Goal: Task Accomplishment & Management: Manage account settings

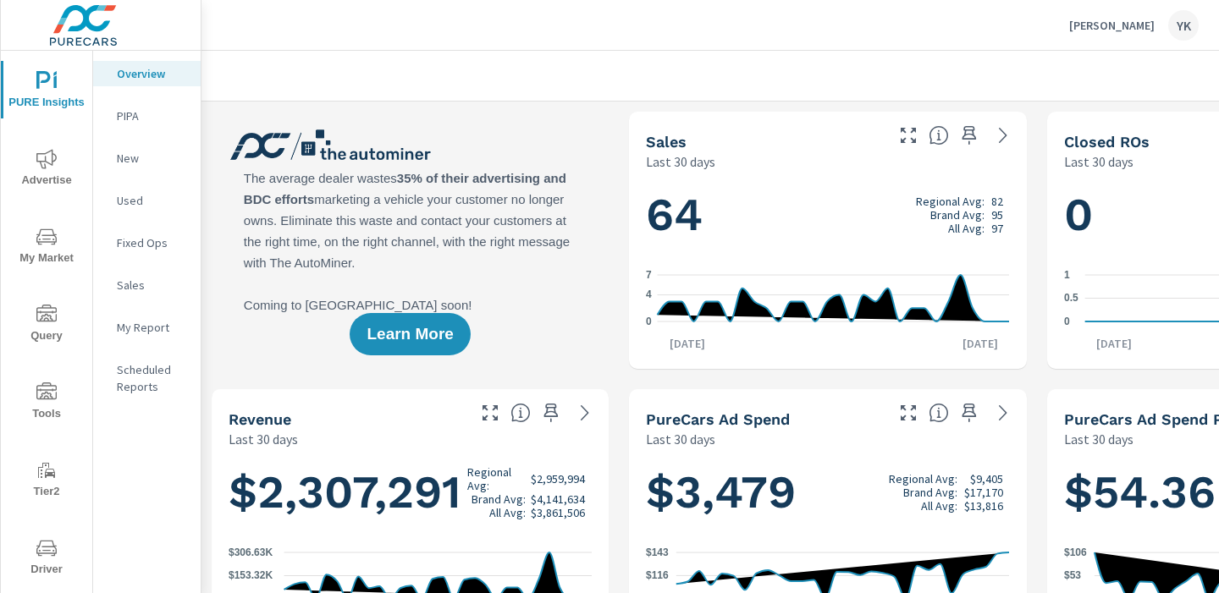
click at [174, 334] on p "My Report" at bounding box center [152, 327] width 70 height 17
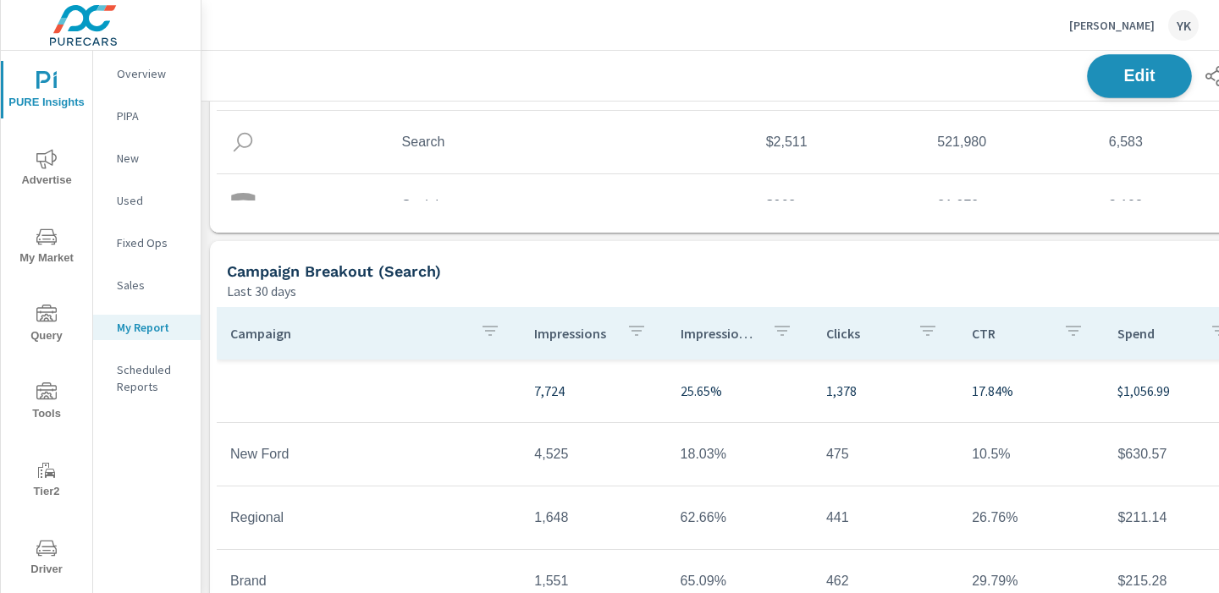
click at [1099, 80] on button "Edit" at bounding box center [1139, 76] width 105 height 44
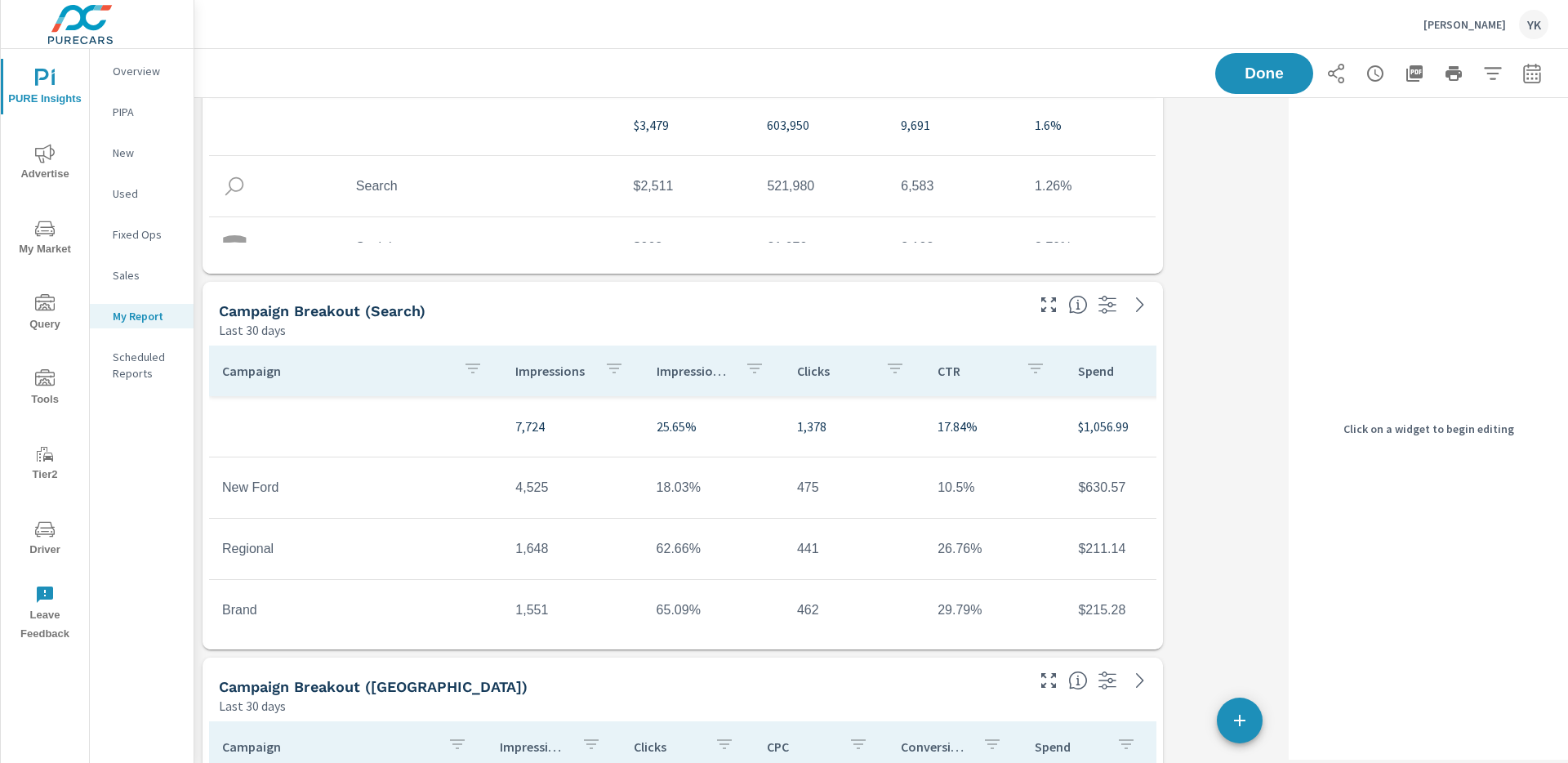
scroll to position [8, 8]
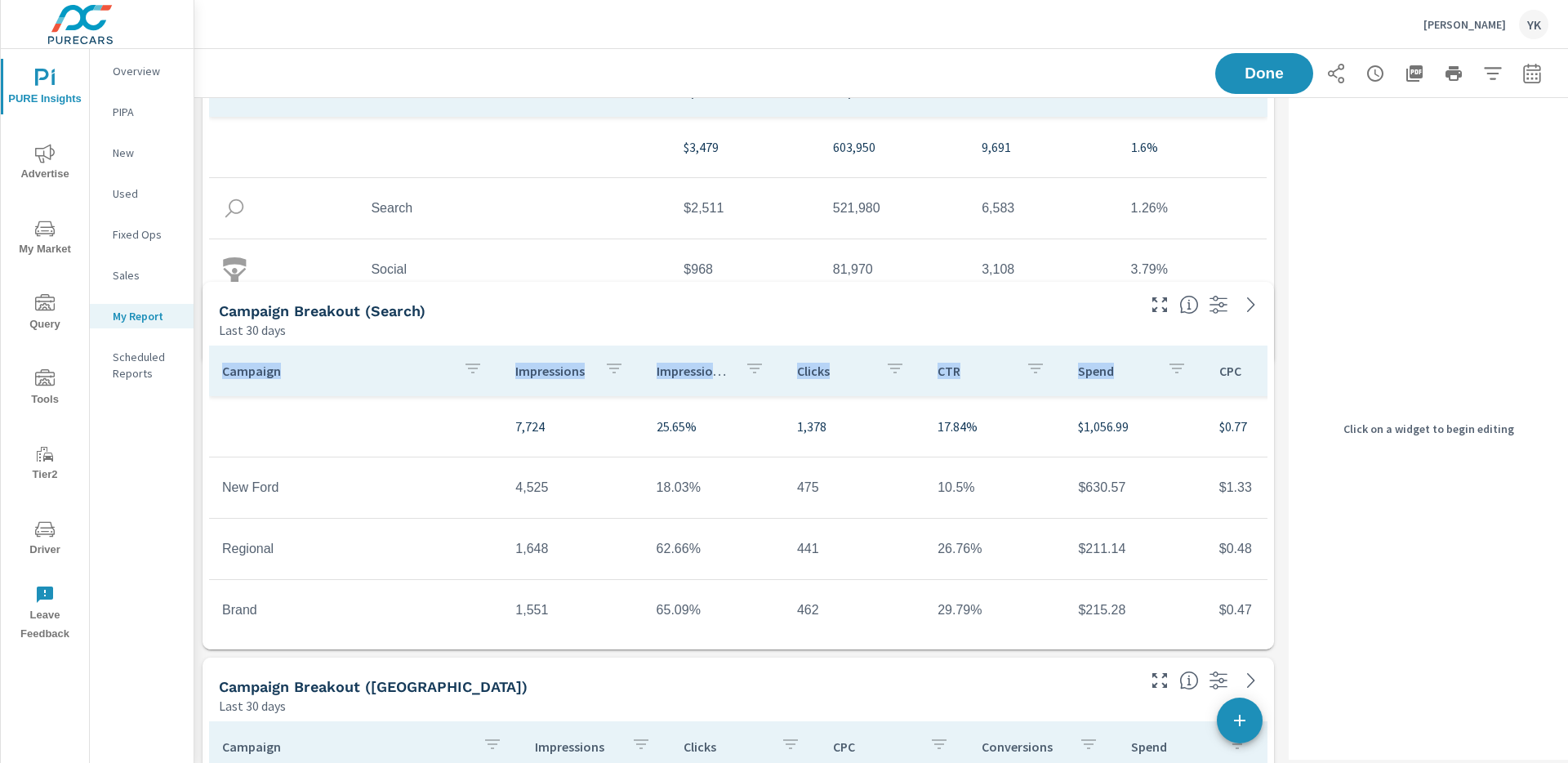
drag, startPoint x: 1267, startPoint y: 267, endPoint x: 1268, endPoint y: 362, distance: 95.0
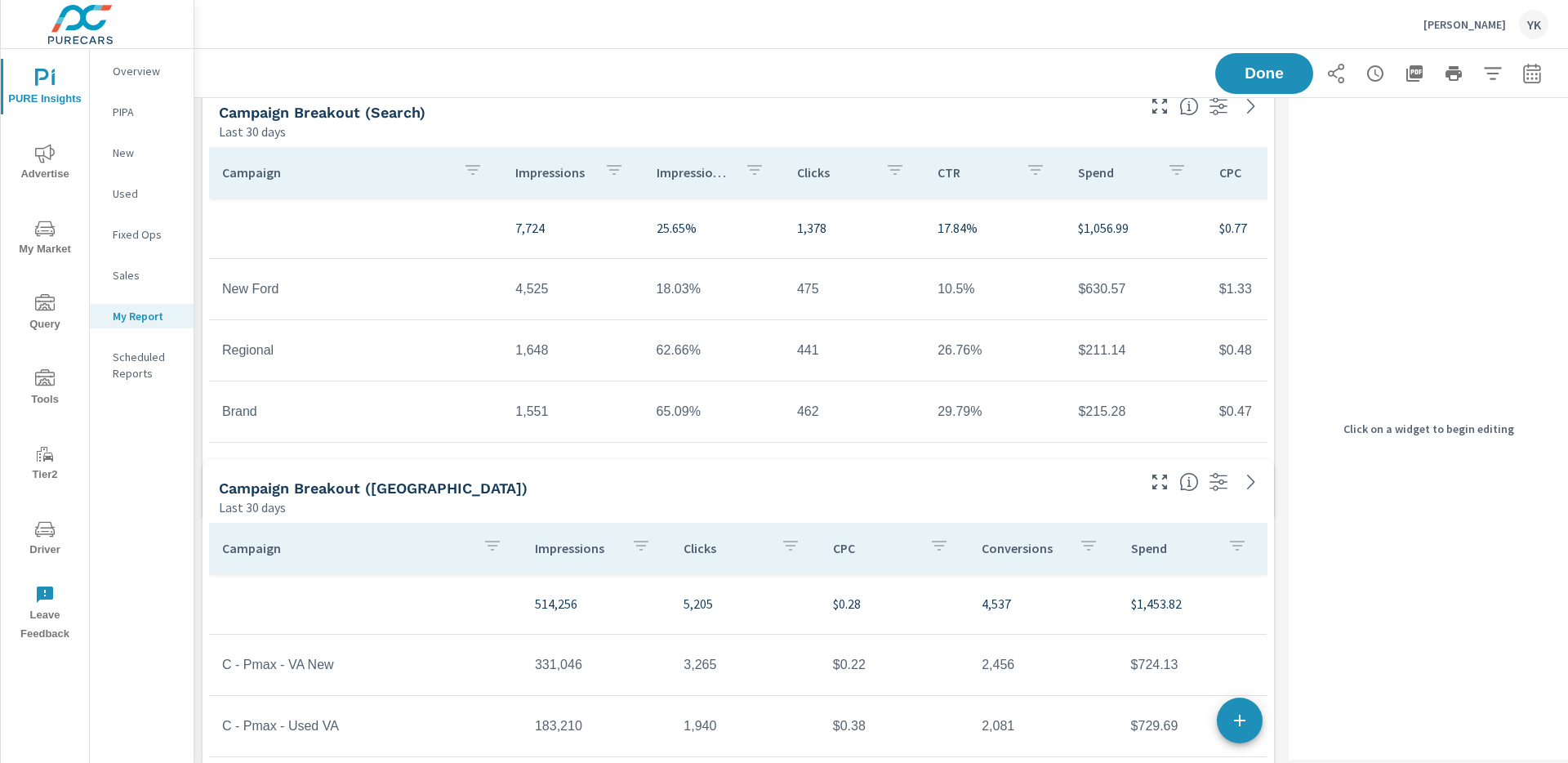
scroll to position [0, 0]
drag, startPoint x: 1270, startPoint y: 449, endPoint x: 1271, endPoint y: 516, distance: 67.0
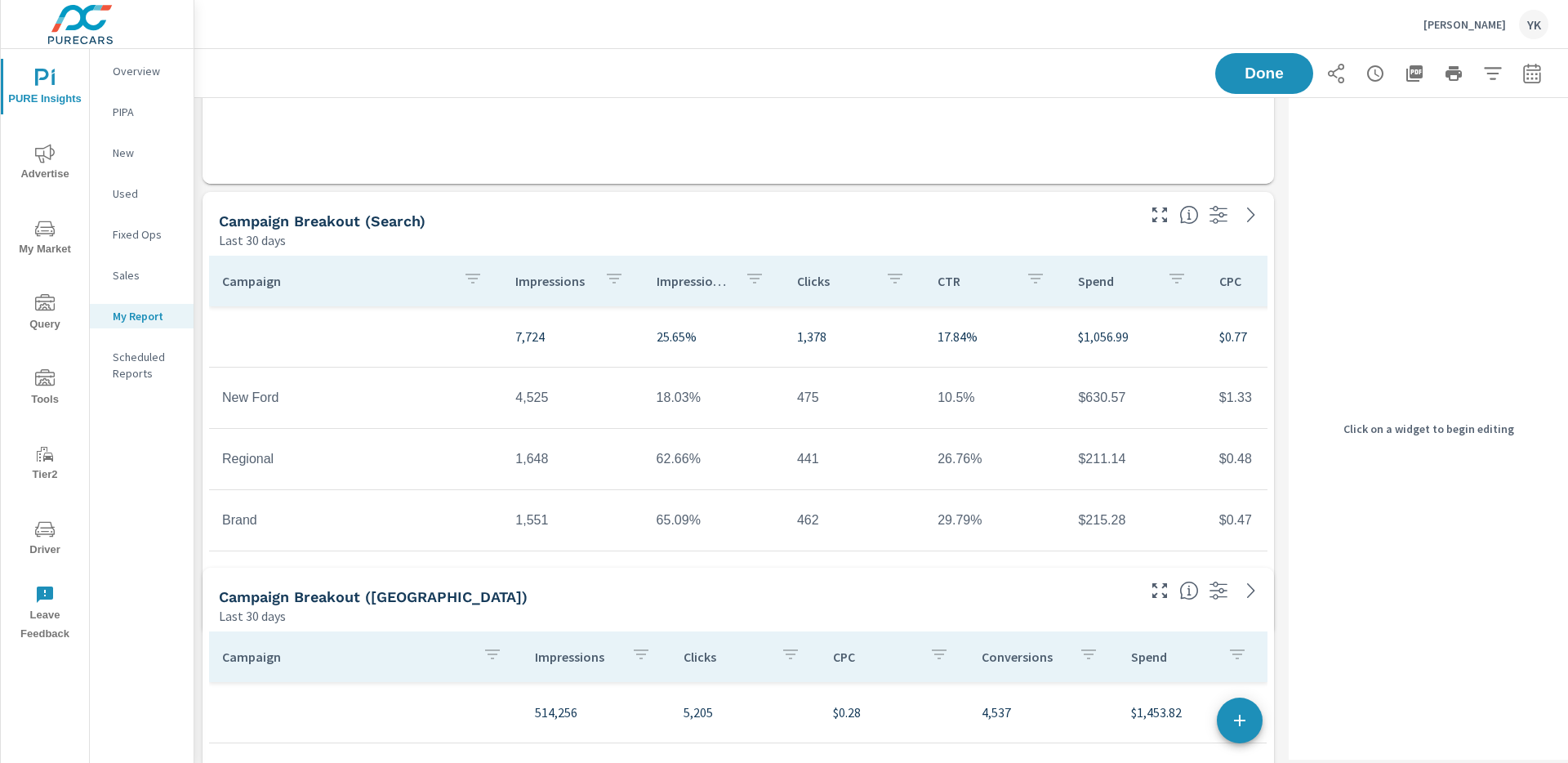
drag, startPoint x: 1265, startPoint y: 556, endPoint x: 1275, endPoint y: 631, distance: 75.7
click at [203, 572] on span at bounding box center [203, 635] width 0 height 0
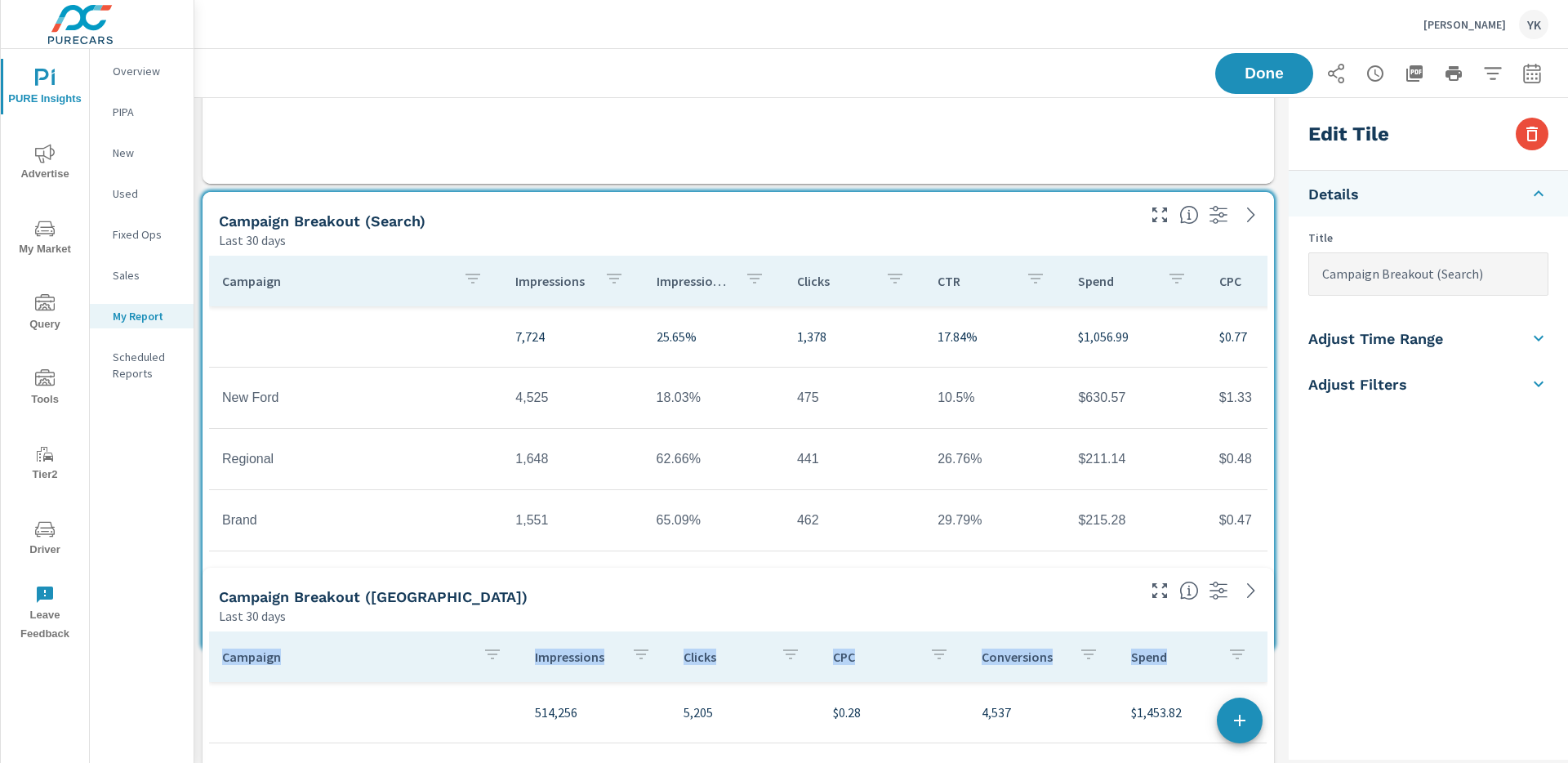
drag, startPoint x: 1267, startPoint y: 557, endPoint x: 1273, endPoint y: 642, distance: 85.2
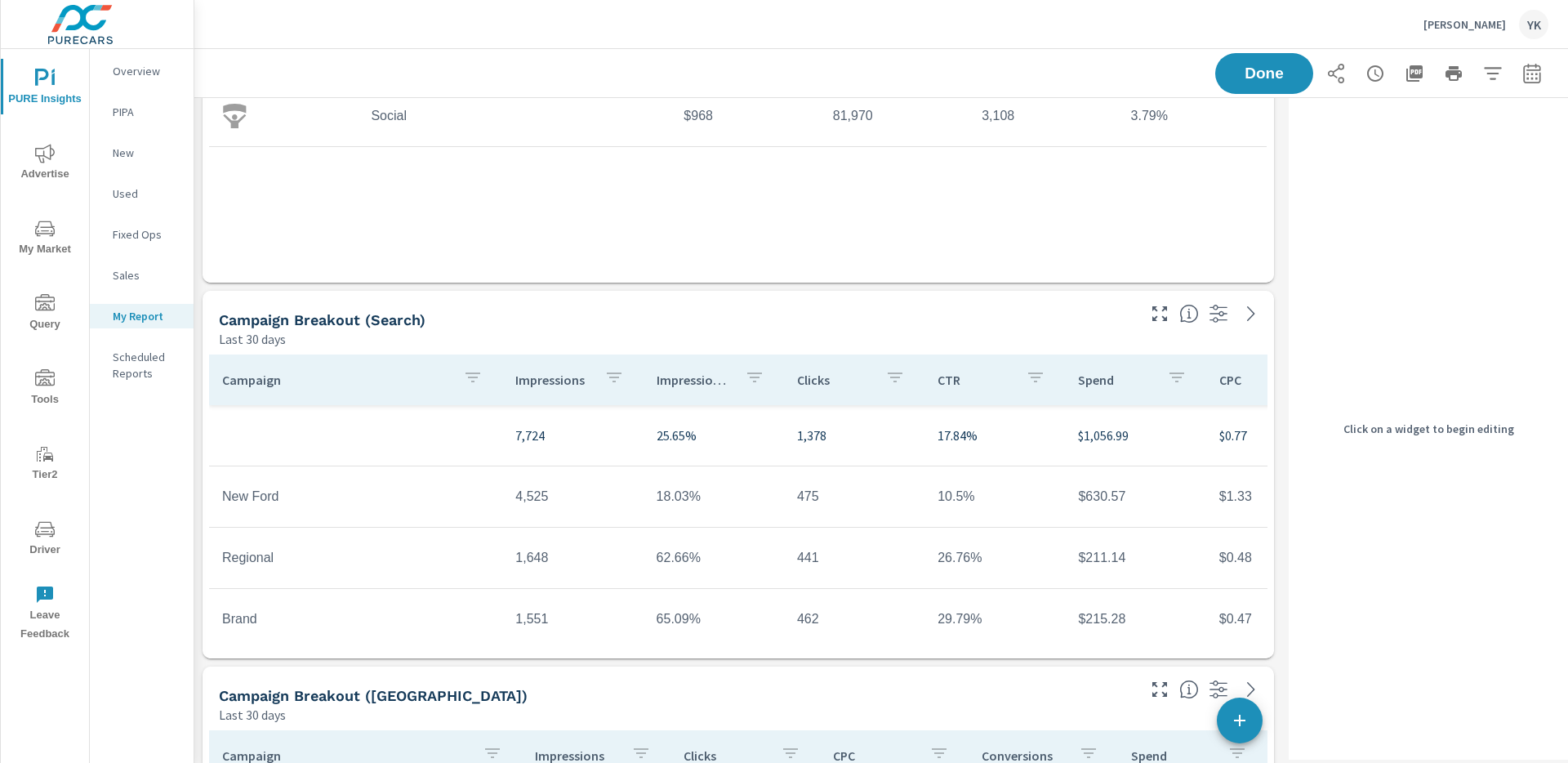
scroll to position [23, 0]
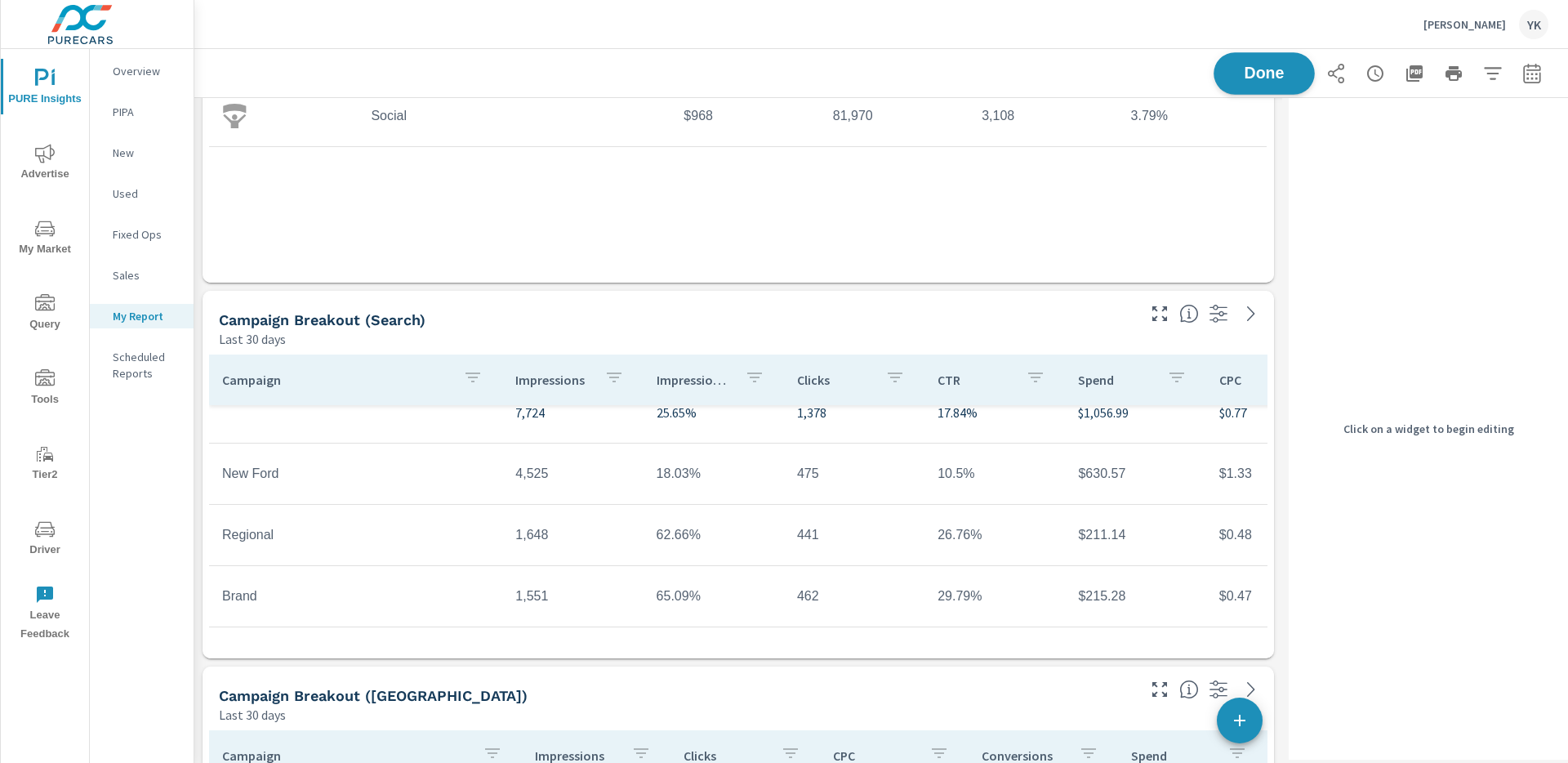
click at [1175, 81] on span "Done" at bounding box center [1263, 73] width 67 height 15
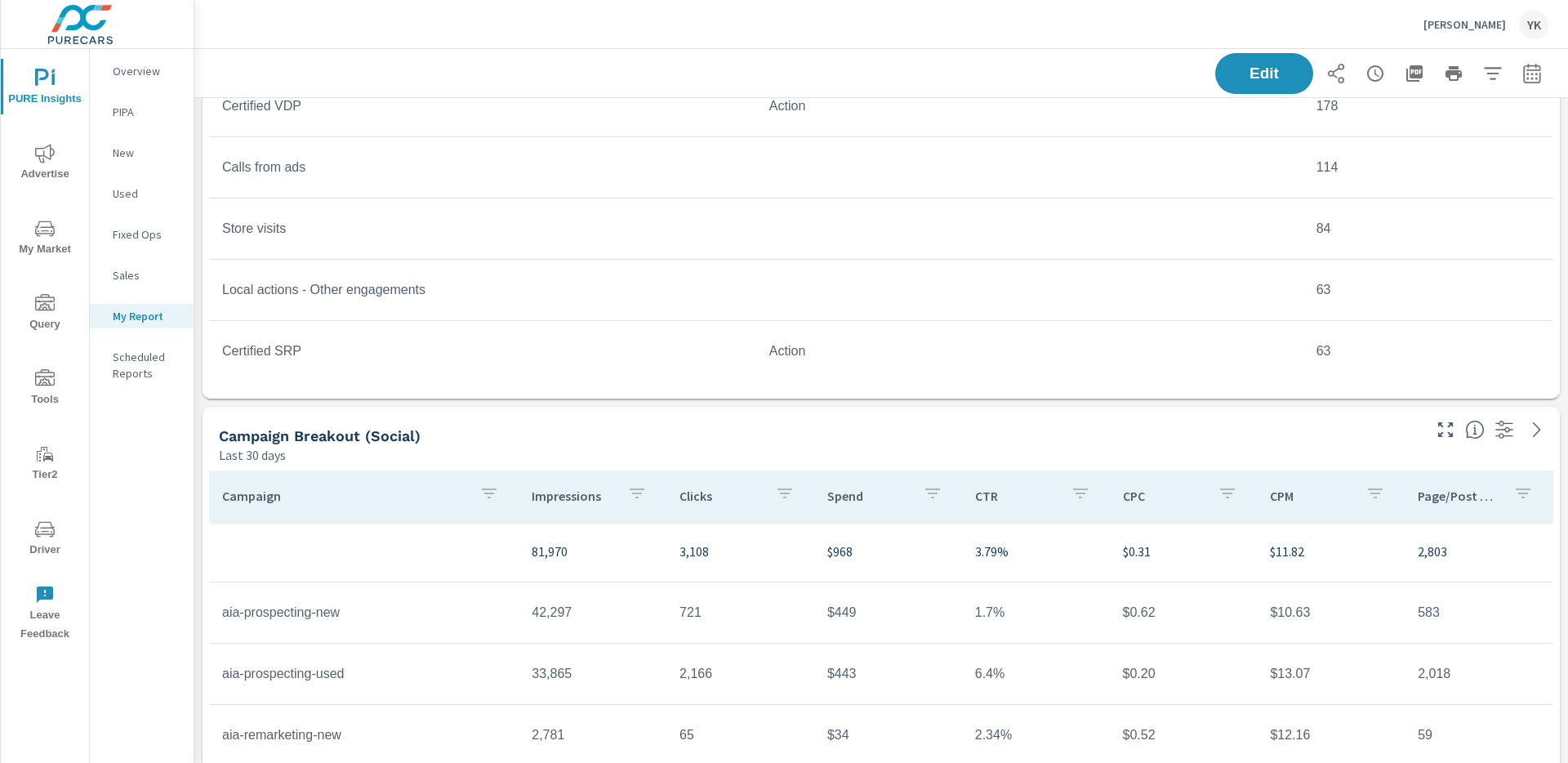
scroll to position [0, 0]
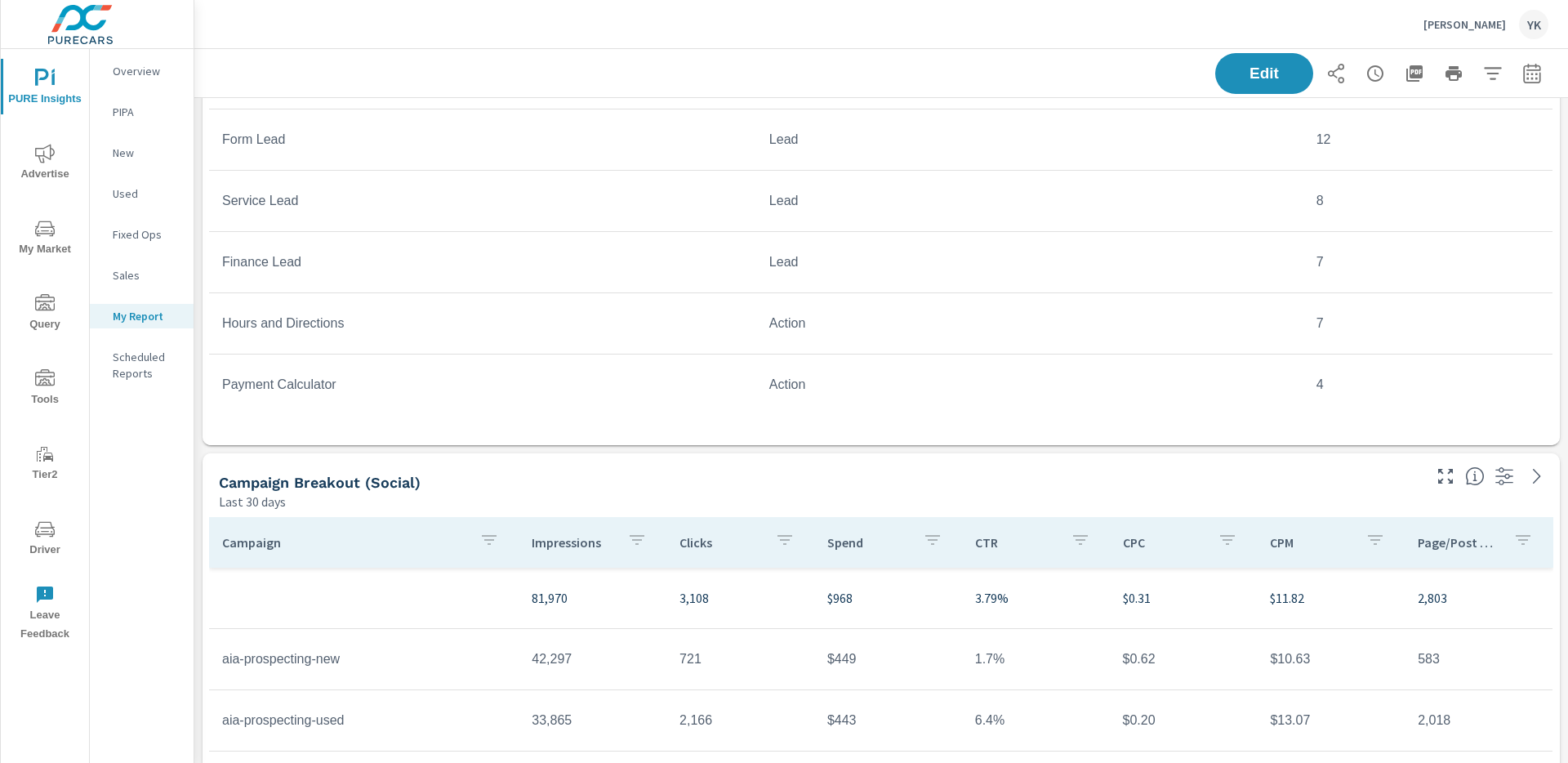
click at [1175, 94] on div "Edit" at bounding box center [880, 73] width 1334 height 48
click at [1175, 81] on button "Edit" at bounding box center [1263, 73] width 101 height 42
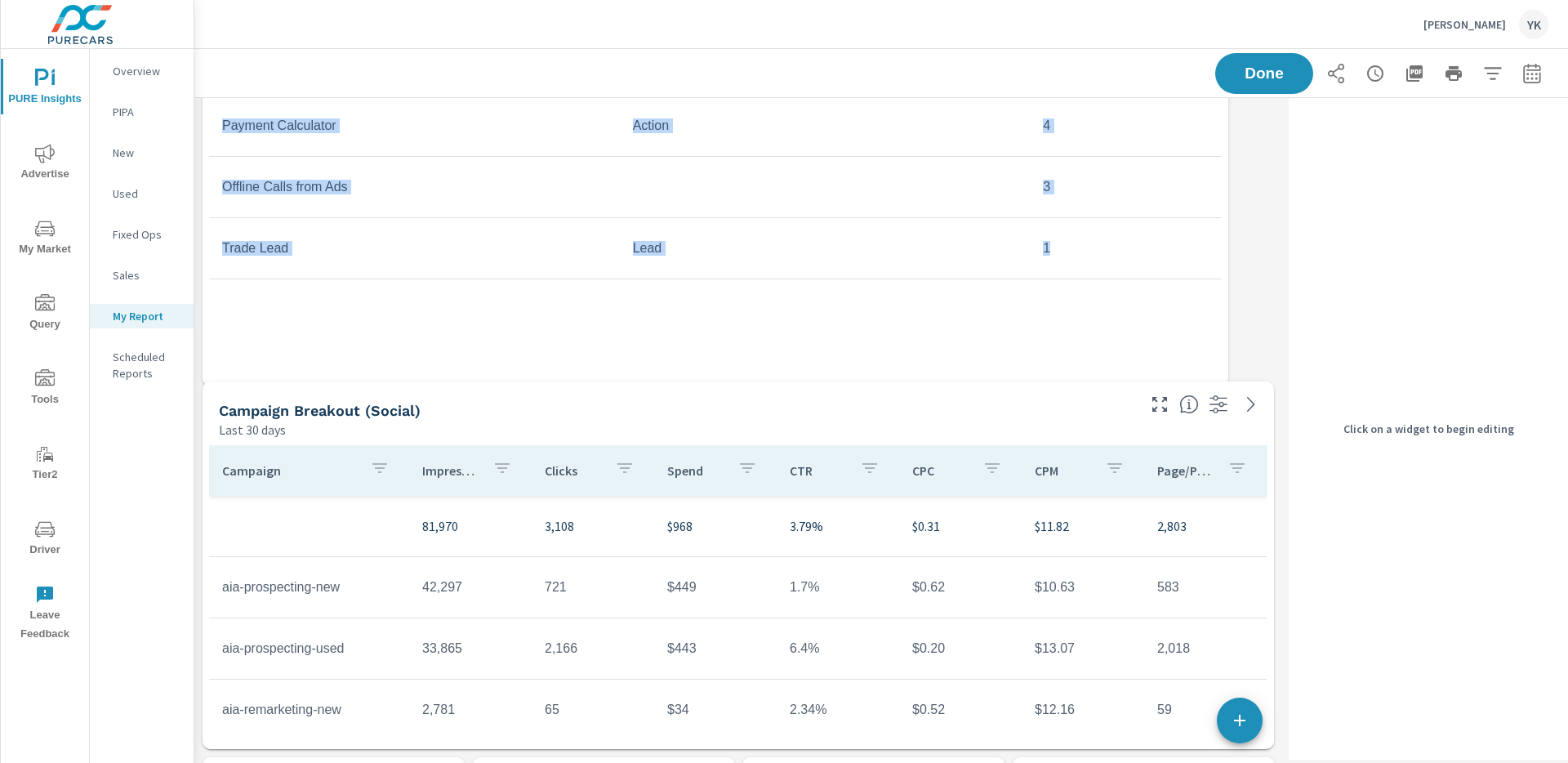
drag, startPoint x: 1274, startPoint y: 441, endPoint x: 1224, endPoint y: 357, distance: 97.8
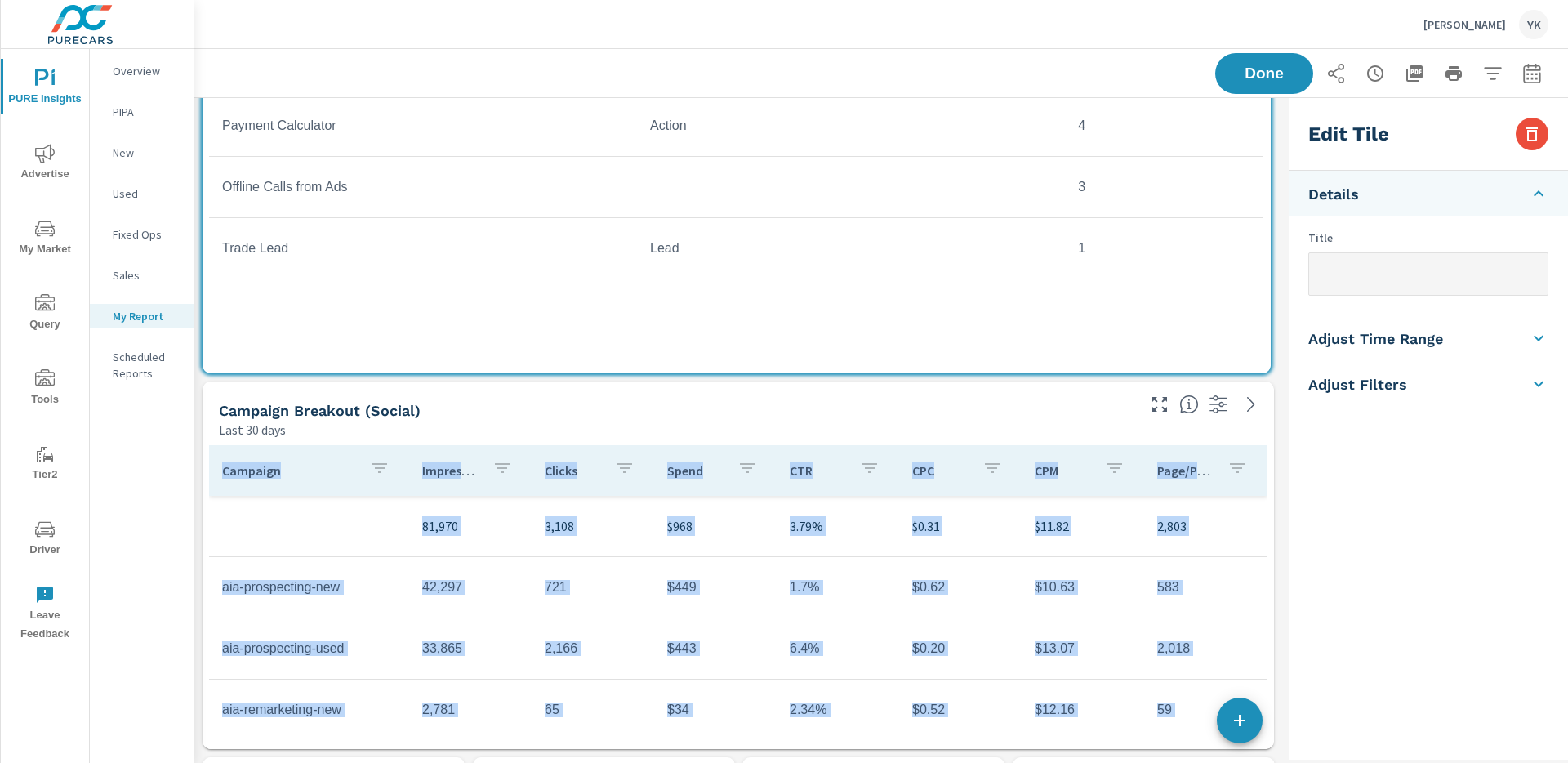
drag, startPoint x: 1181, startPoint y: 372, endPoint x: 1266, endPoint y: 372, distance: 85.0
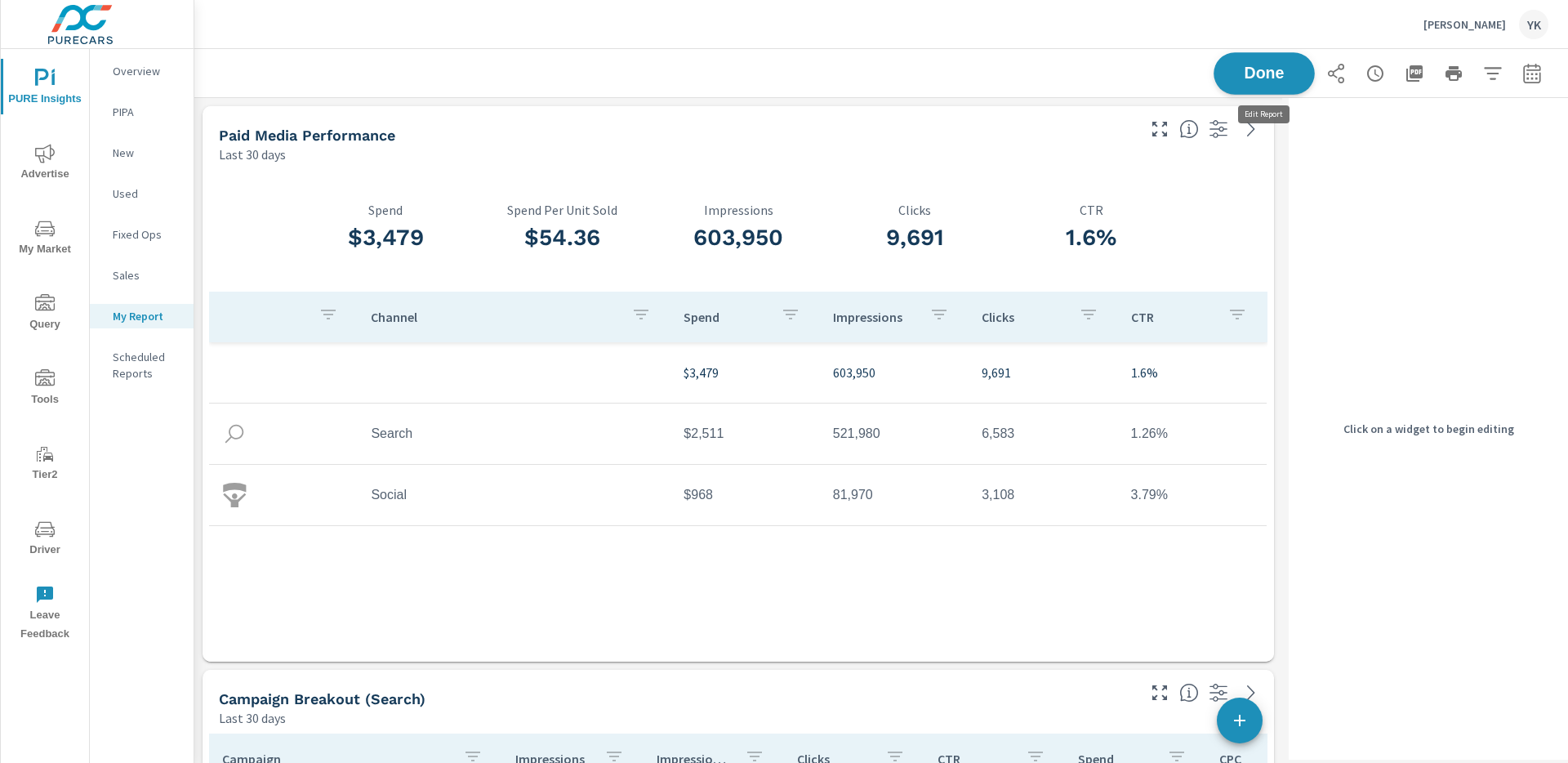
click at [1175, 81] on span "Done" at bounding box center [1263, 73] width 67 height 15
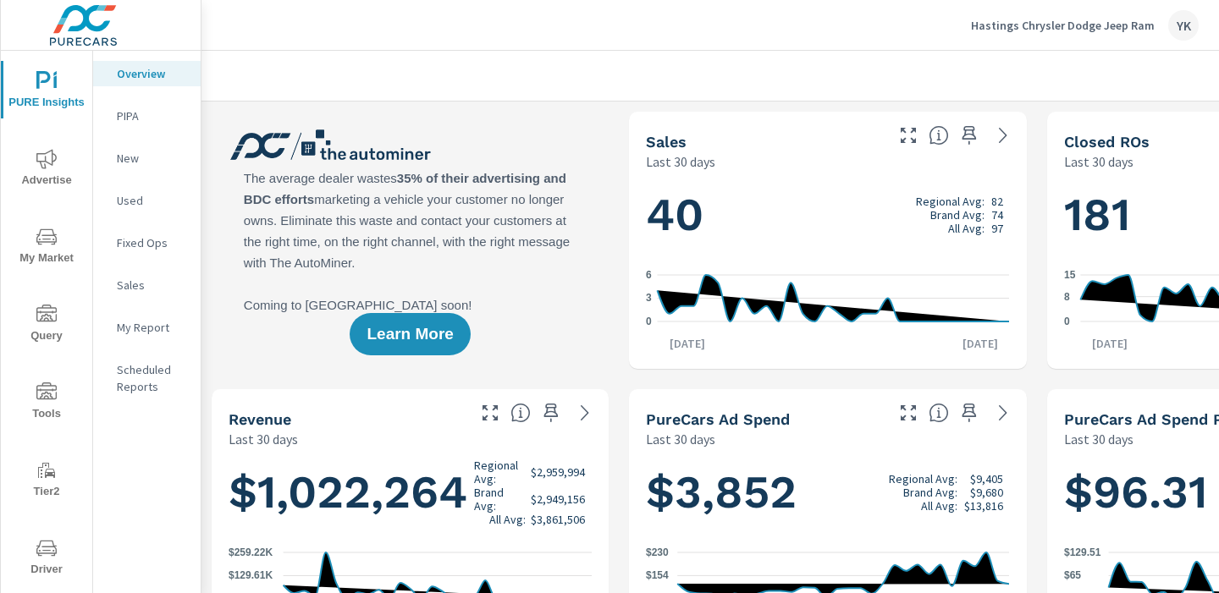
scroll to position [1, 0]
click at [141, 332] on p "My Report" at bounding box center [152, 327] width 70 height 17
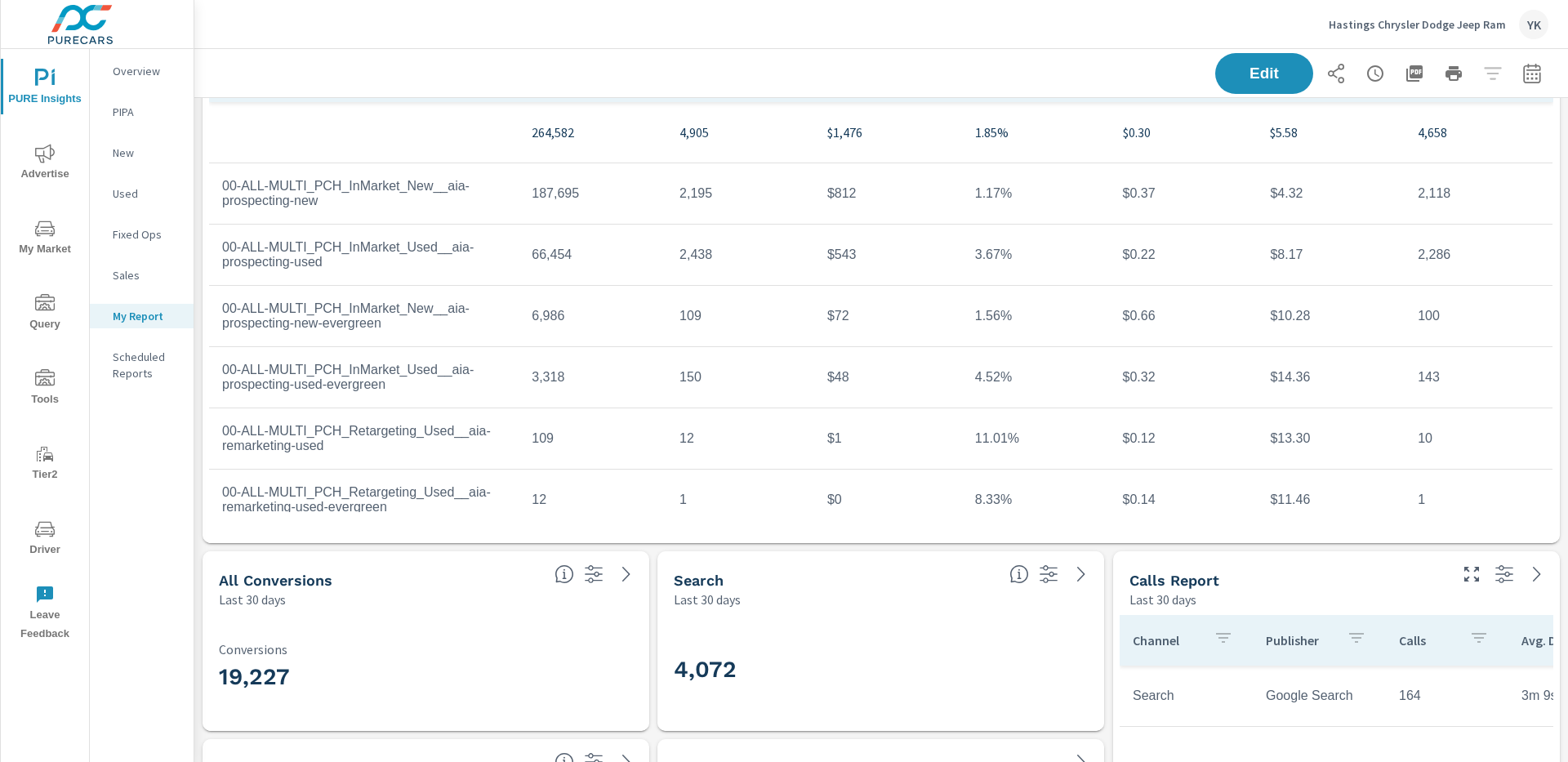
scroll to position [3221, 0]
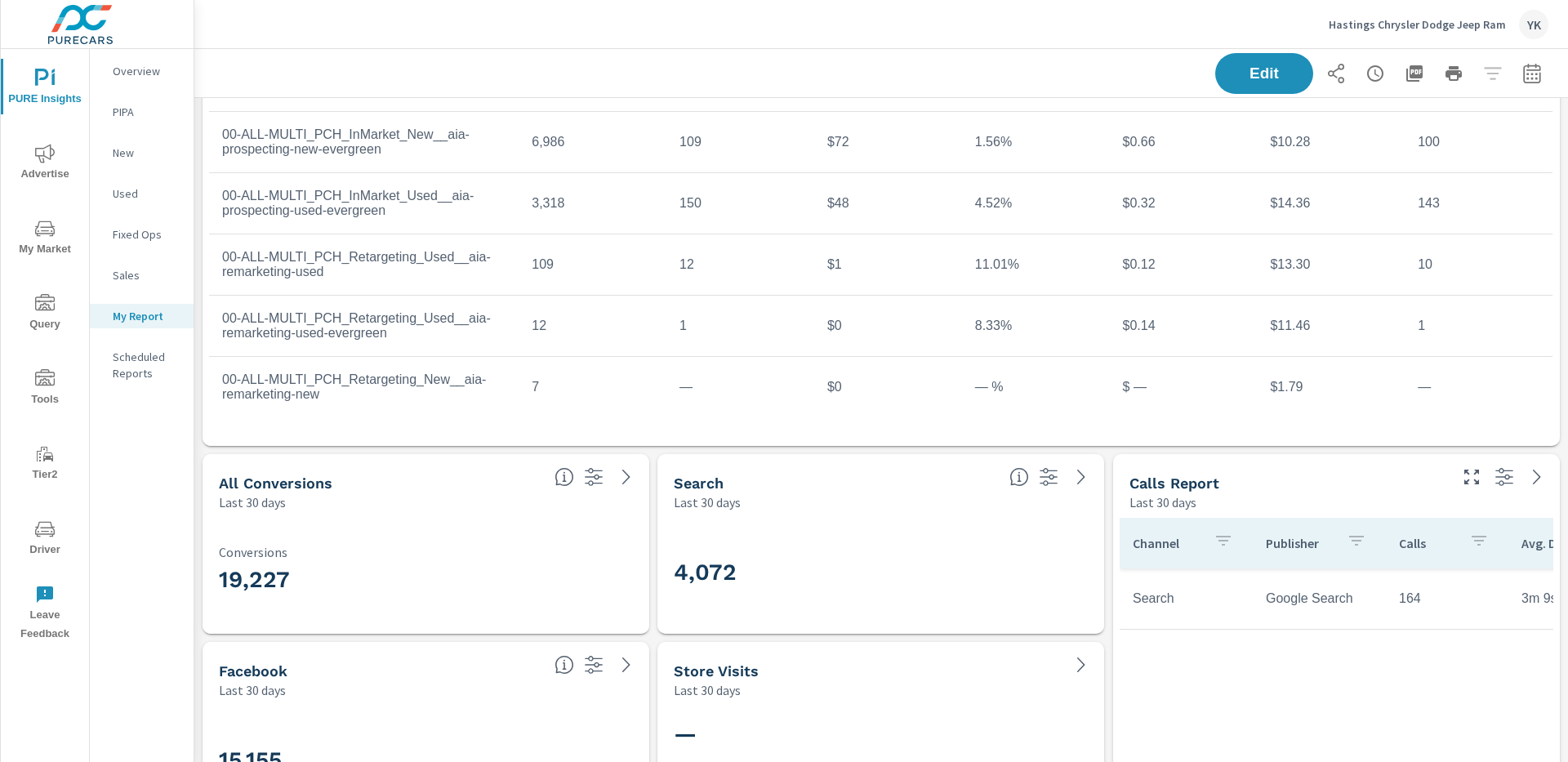
scroll to position [141, 0]
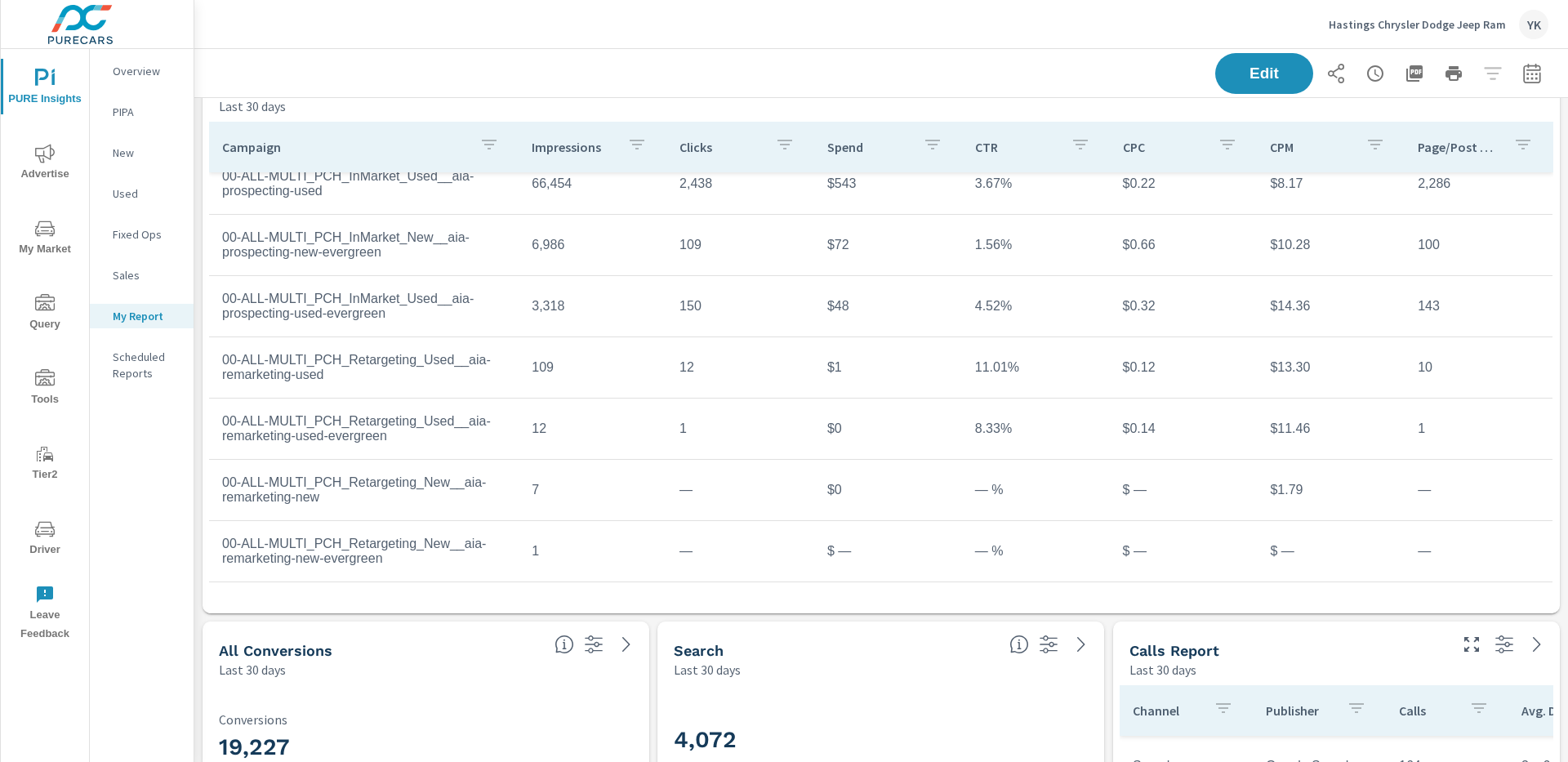
scroll to position [3026, 0]
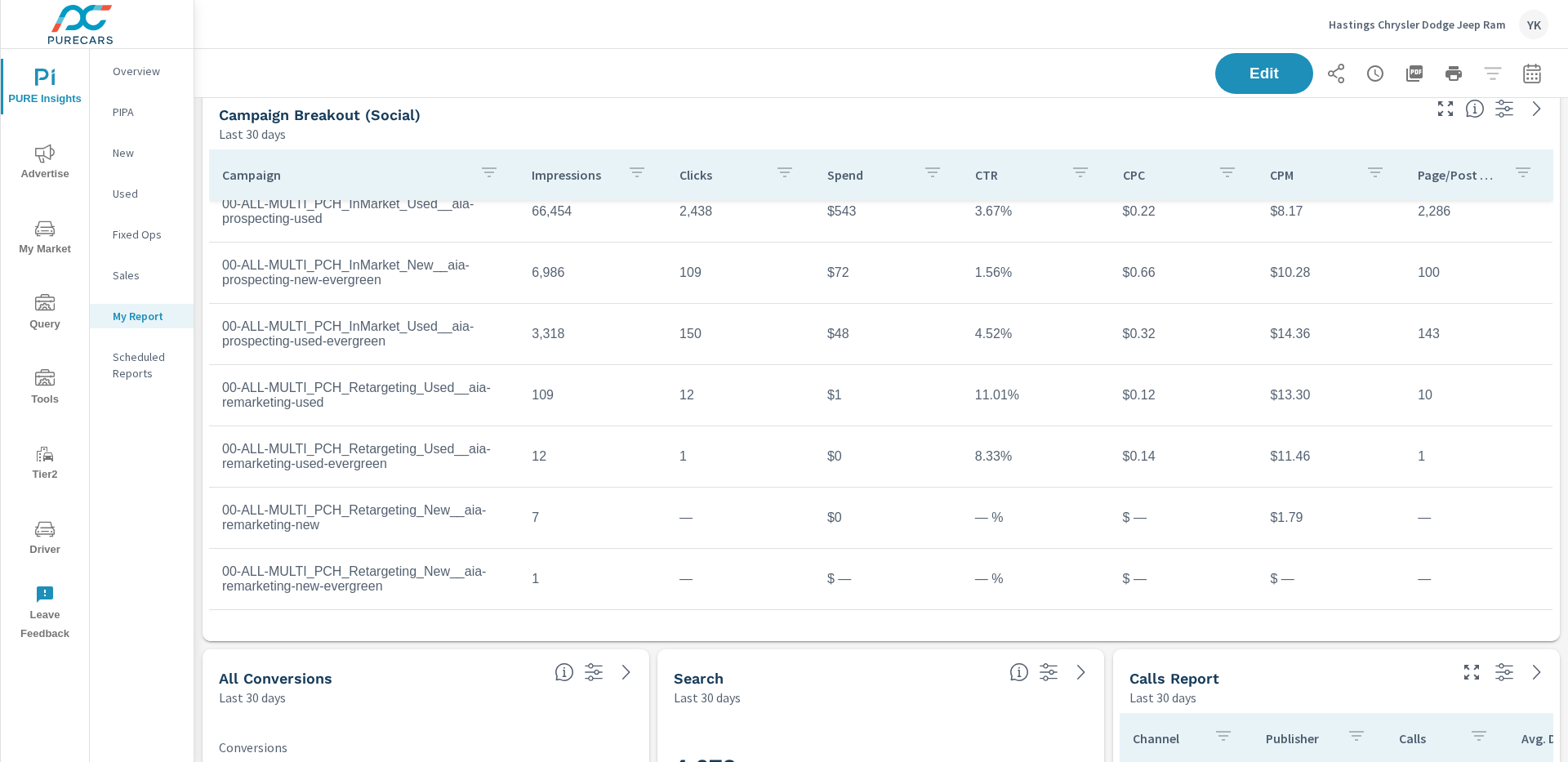
scroll to position [63, 0]
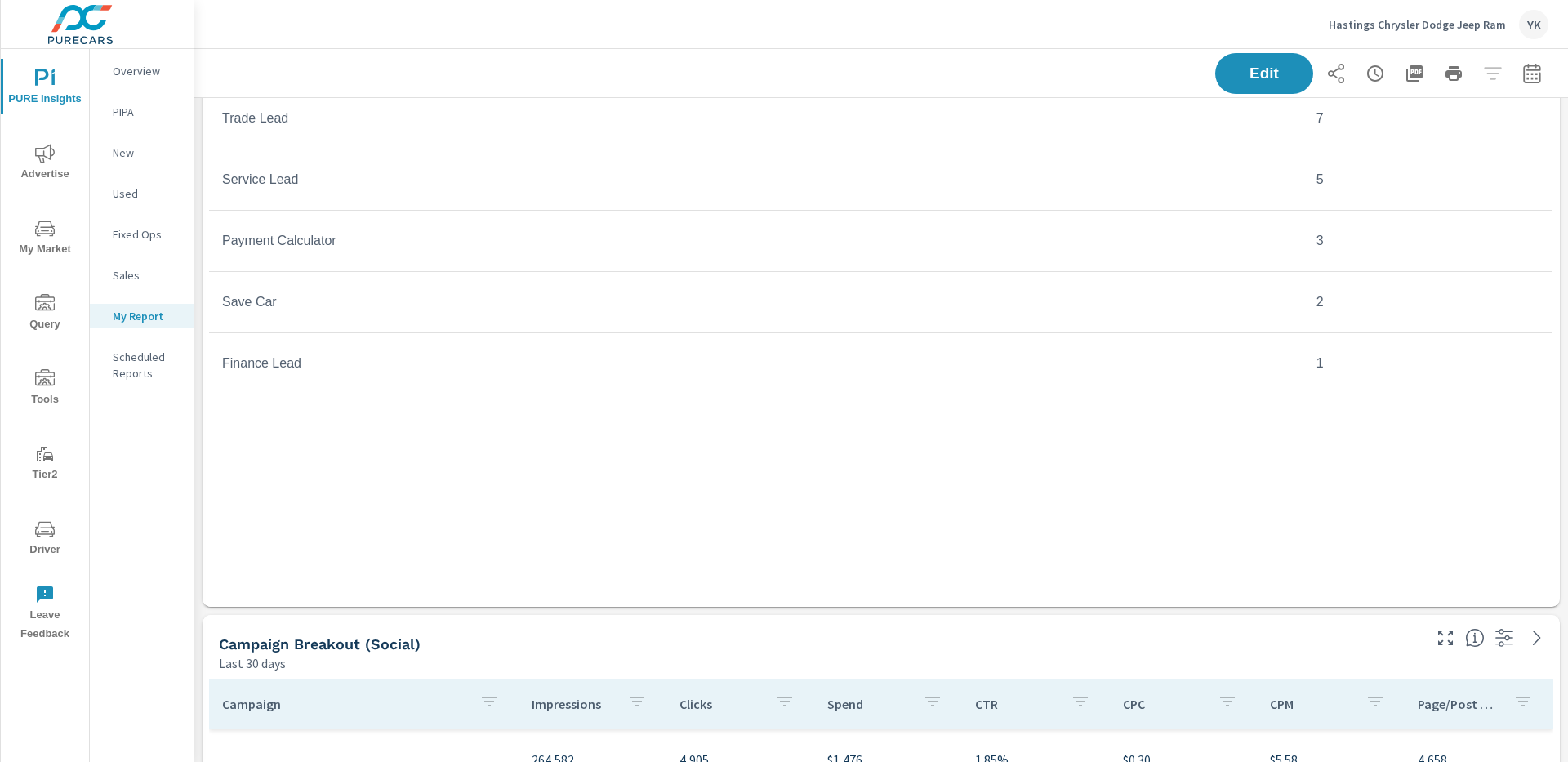
scroll to position [2500, 0]
click at [1175, 81] on span "Edit" at bounding box center [1263, 73] width 67 height 15
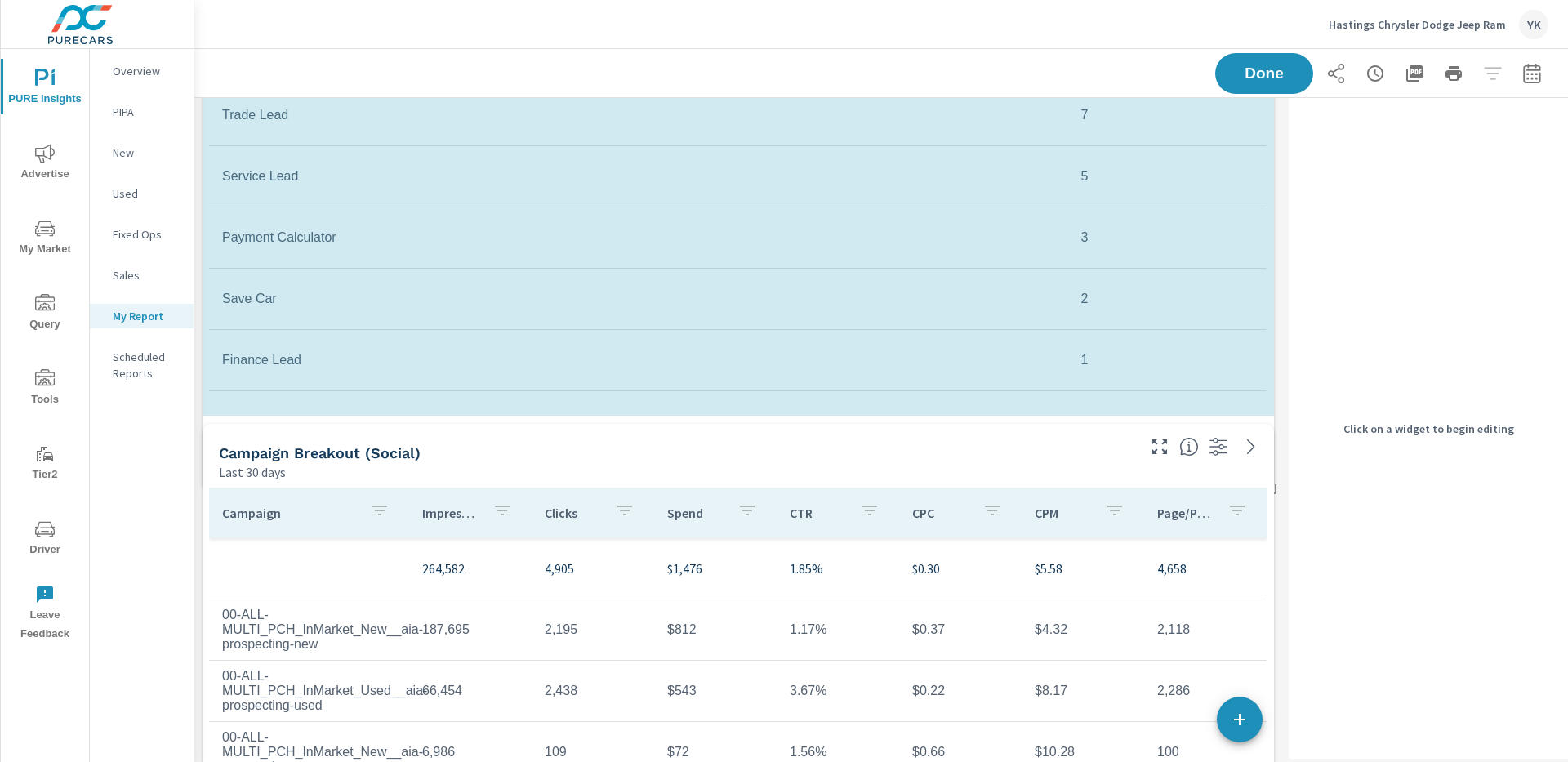
drag, startPoint x: 1269, startPoint y: 600, endPoint x: 1267, endPoint y: 485, distance: 115.0
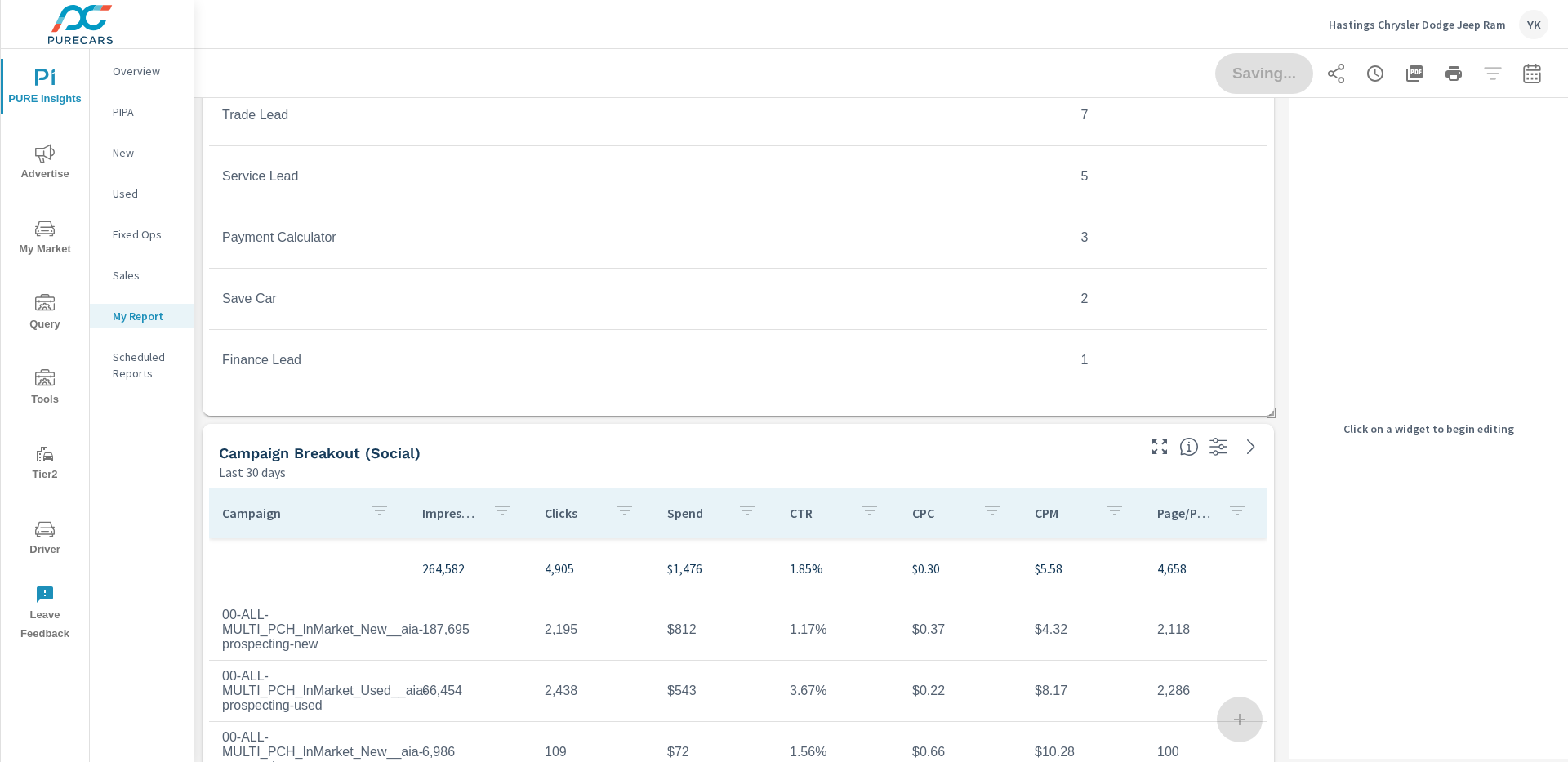
scroll to position [7, 0]
click at [1175, 77] on div "Saving..." at bounding box center [1381, 73] width 333 height 41
click at [1175, 75] on span "Done" at bounding box center [1263, 73] width 67 height 15
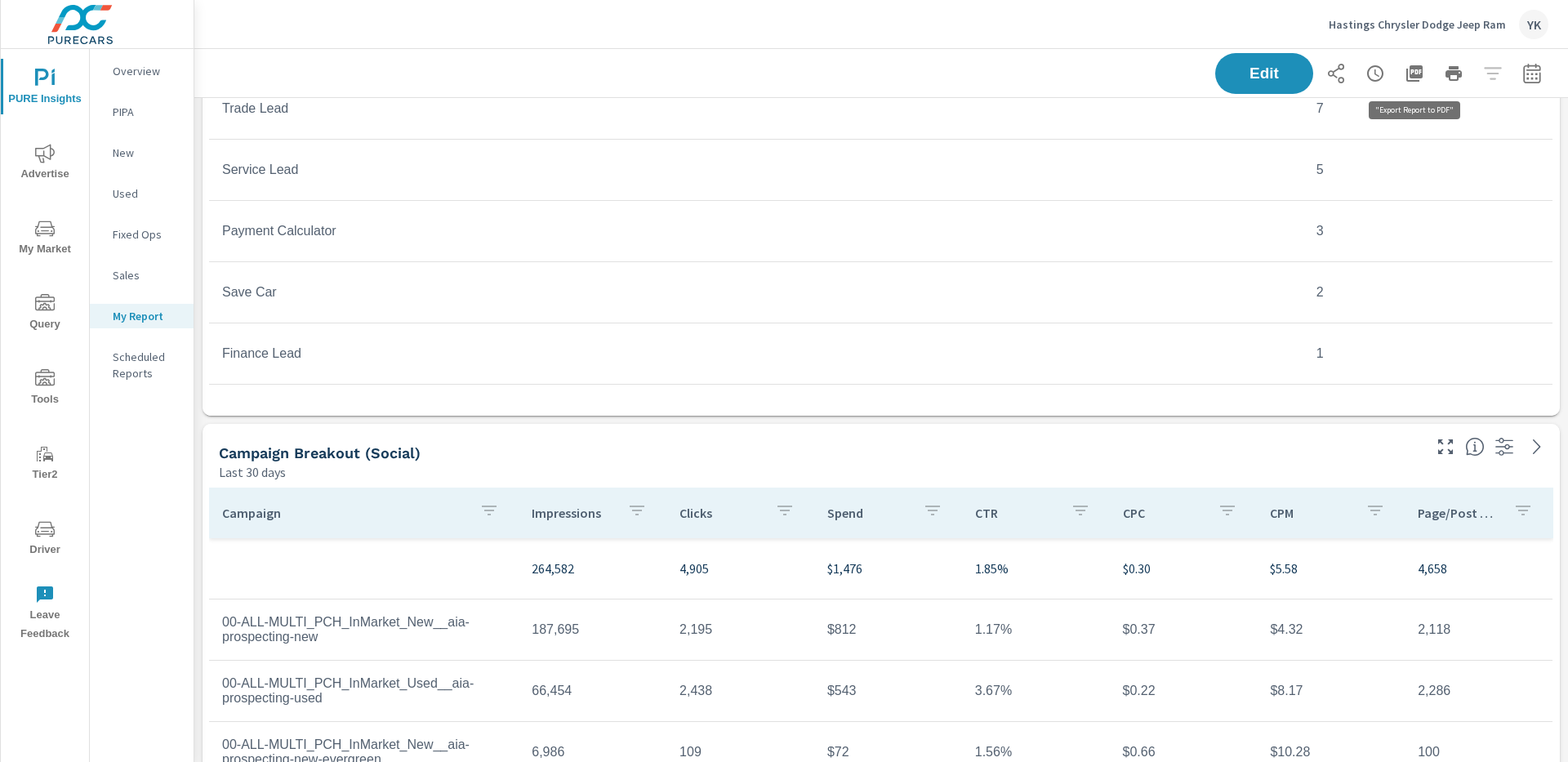
click at [1175, 68] on icon "button" at bounding box center [1414, 73] width 16 height 16
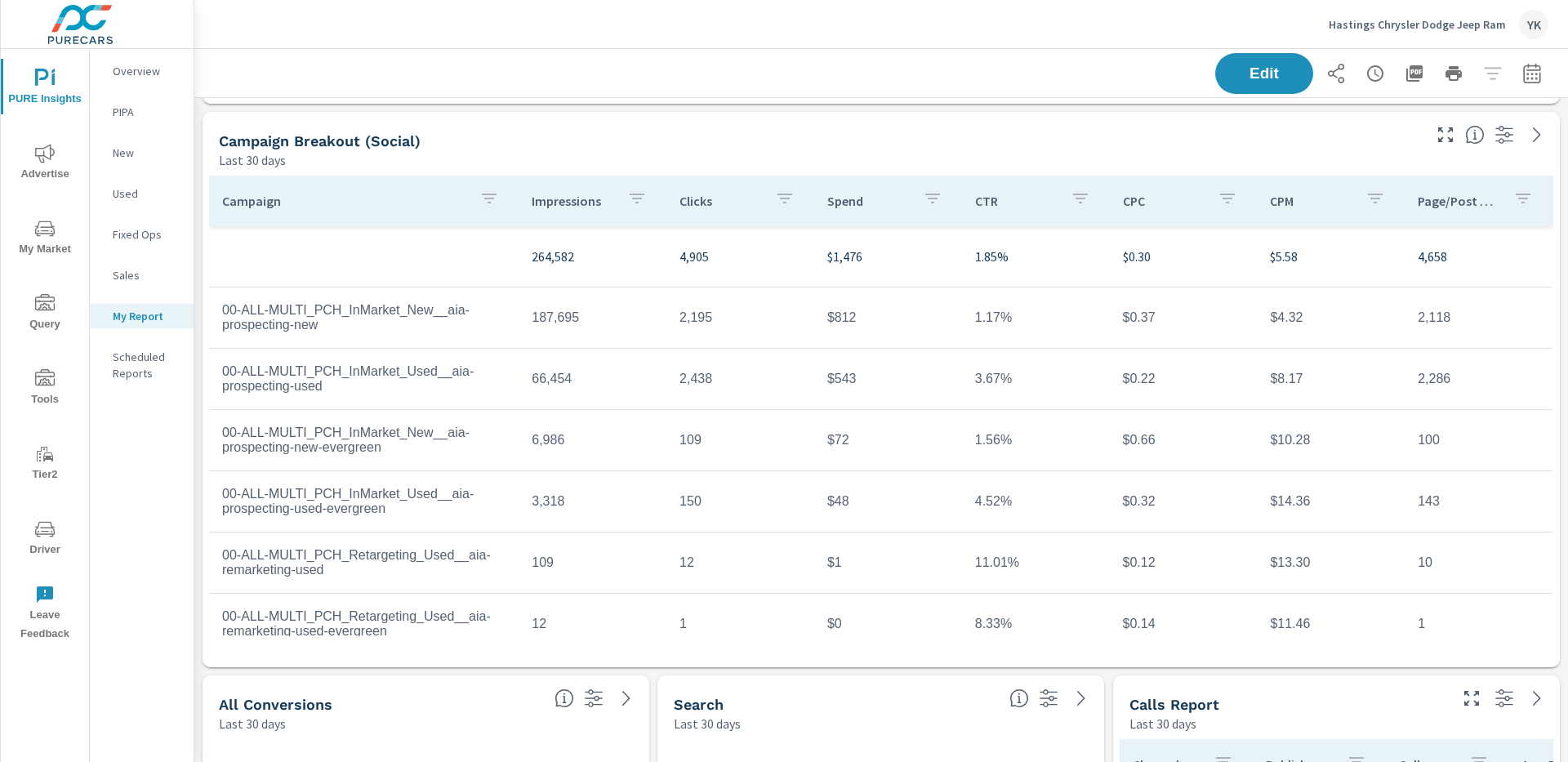
scroll to position [2884, 0]
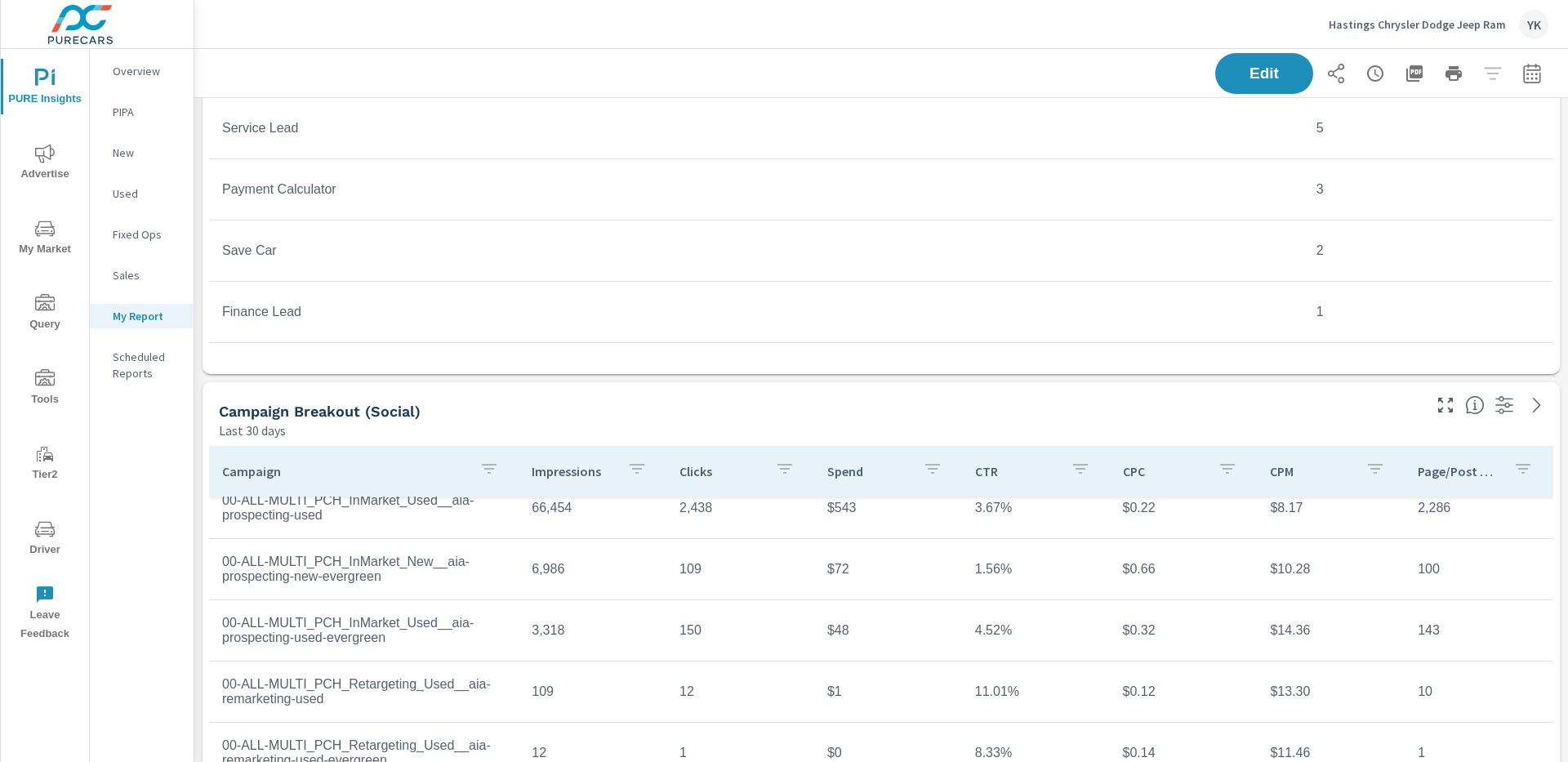
scroll to position [2532, 0]
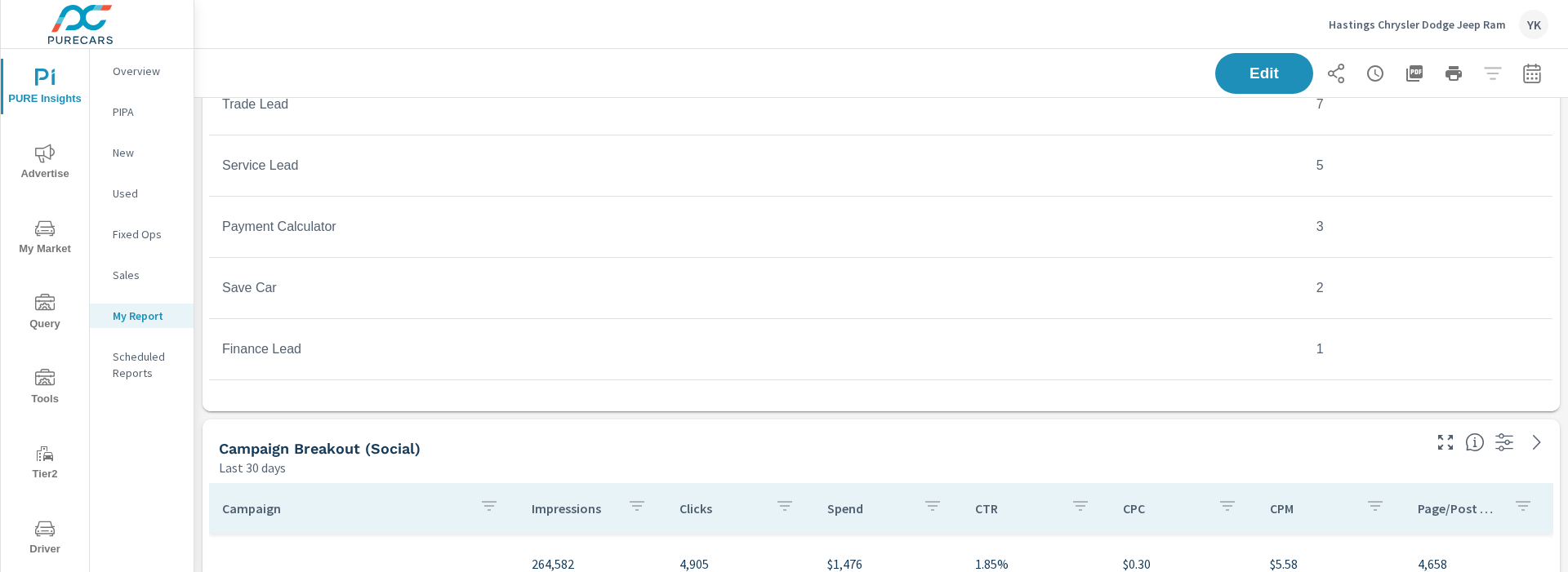
scroll to position [3766, 1374]
